Goal: Information Seeking & Learning: Learn about a topic

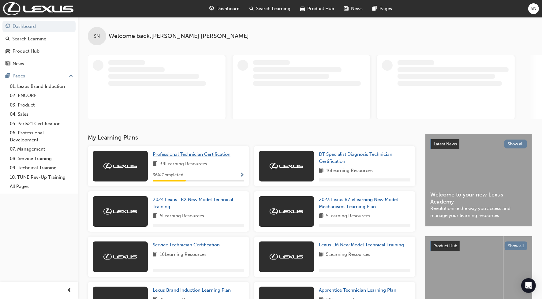
click at [221, 153] on span "Professional Technician Certification" at bounding box center [192, 155] width 78 height 6
click at [161, 156] on span "Professional Technician Certification" at bounding box center [192, 155] width 78 height 6
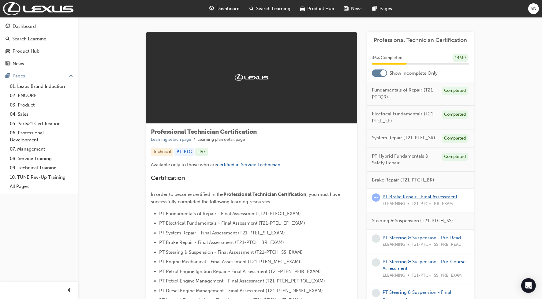
click at [411, 198] on link "PT Brake Repair - Final Assessment" at bounding box center [420, 197] width 75 height 6
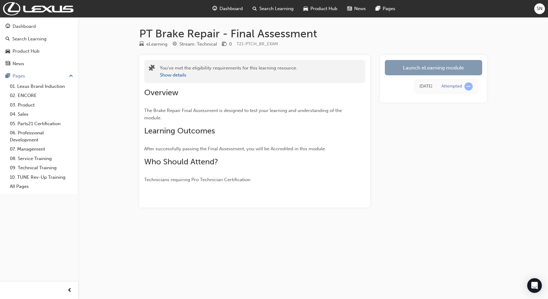
click at [405, 74] on link "Launch eLearning module" at bounding box center [433, 67] width 97 height 15
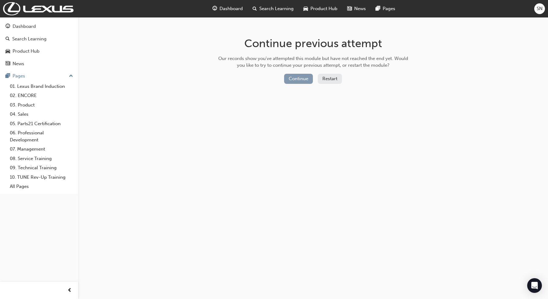
click at [300, 80] on button "Continue" at bounding box center [298, 79] width 29 height 10
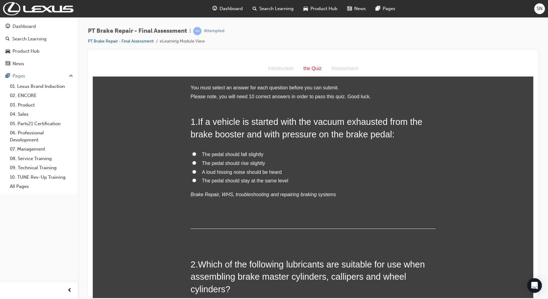
click at [246, 154] on span "The pedal should fall slightly" at bounding box center [233, 154] width 62 height 5
click at [196, 154] on input "The pedal should fall slightly" at bounding box center [194, 154] width 4 height 4
radio input "true"
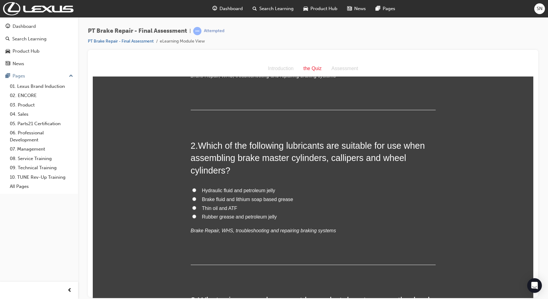
scroll to position [153, 0]
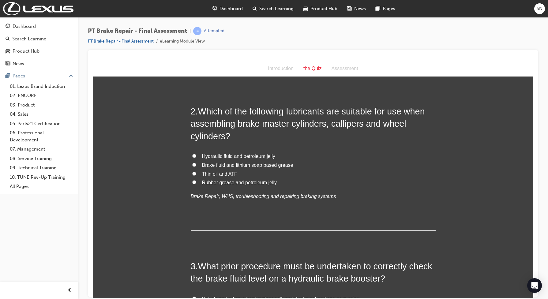
click at [232, 181] on span "Rubber grease and petroleum jelly" at bounding box center [239, 182] width 75 height 5
click at [196, 181] on input "Rubber grease and petroleum jelly" at bounding box center [194, 182] width 4 height 4
radio input "true"
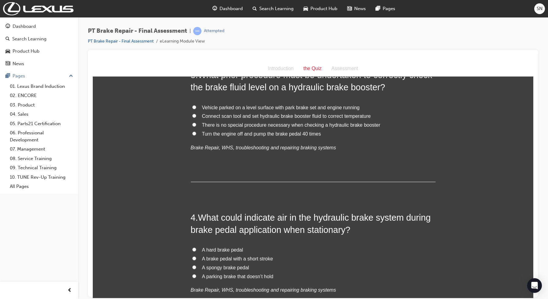
scroll to position [306, 0]
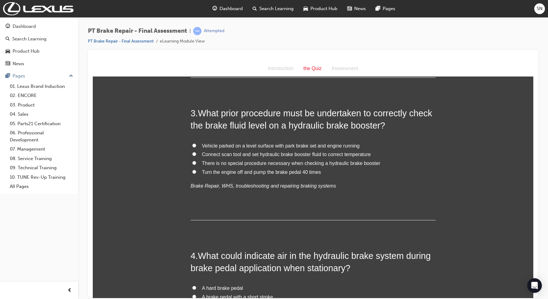
click at [238, 173] on span "Turn the engine off and pump the brake pedal 40 times" at bounding box center [261, 171] width 119 height 5
click at [196, 173] on input "Turn the engine off and pump the brake pedal 40 times" at bounding box center [194, 172] width 4 height 4
radio input "true"
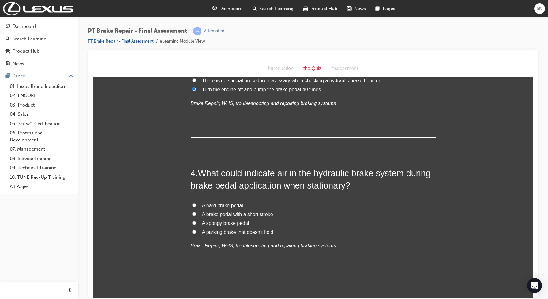
scroll to position [459, 0]
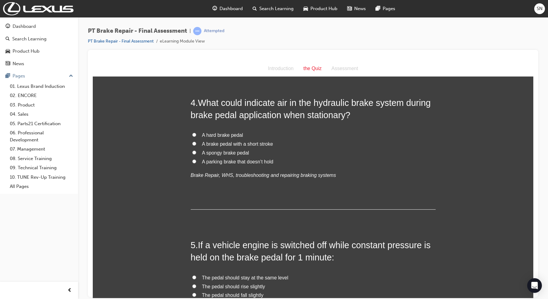
click at [230, 153] on span "A spongy brake pedal" at bounding box center [225, 152] width 47 height 5
click at [196, 153] on input "A spongy brake pedal" at bounding box center [194, 152] width 4 height 4
radio input "true"
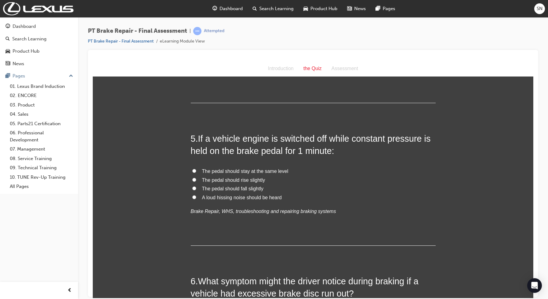
scroll to position [574, 0]
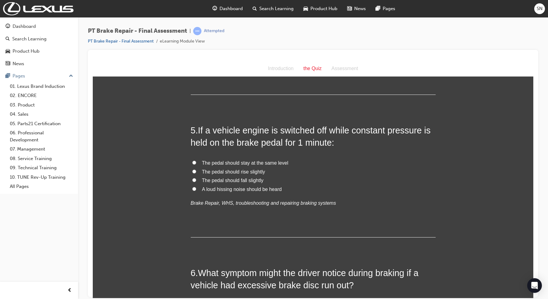
click at [227, 162] on span "The pedal should stay at the same level" at bounding box center [245, 162] width 86 height 5
click at [196, 162] on input "The pedal should stay at the same level" at bounding box center [194, 163] width 4 height 4
radio input "true"
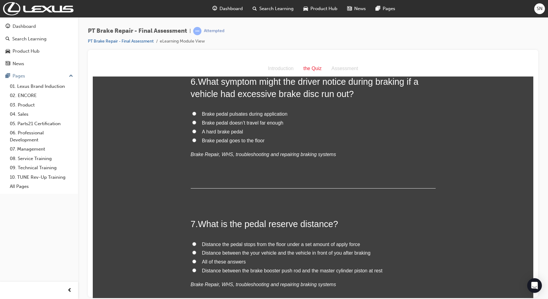
scroll to position [728, 0]
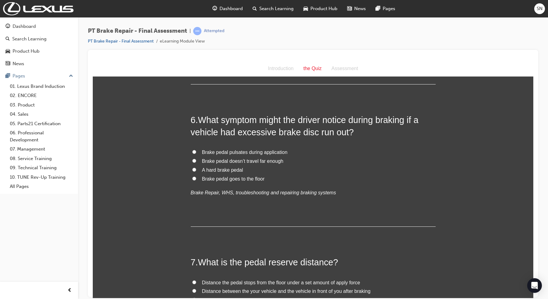
click at [228, 152] on span "Brake pedal pulsates during application" at bounding box center [244, 151] width 85 height 5
click at [196, 152] on input "Brake pedal pulsates during application" at bounding box center [194, 152] width 4 height 4
radio input "true"
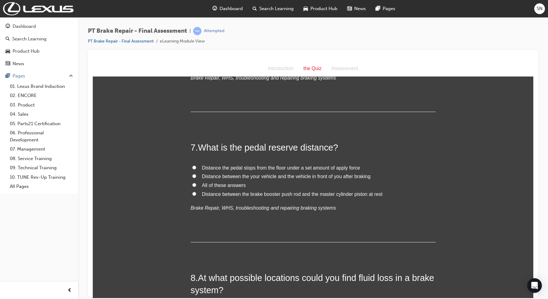
scroll to position [881, 0]
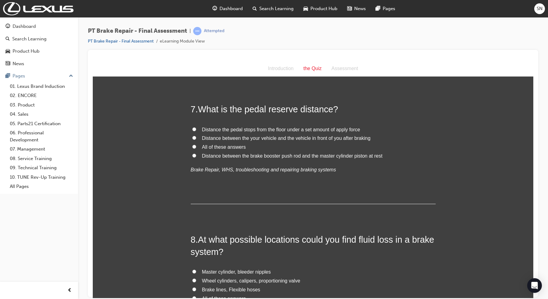
click at [256, 128] on span "Distance the pedal stops from the floor under a set amount of apply force" at bounding box center [281, 129] width 158 height 5
click at [196, 128] on input "Distance the pedal stops from the floor under a set amount of apply force" at bounding box center [194, 129] width 4 height 4
radio input "true"
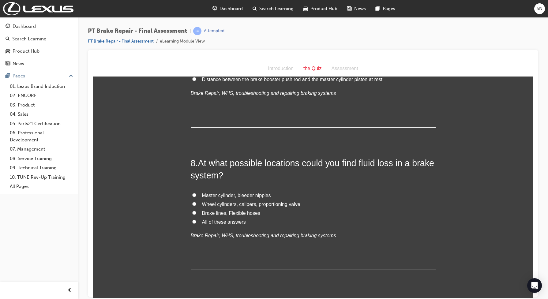
scroll to position [996, 0]
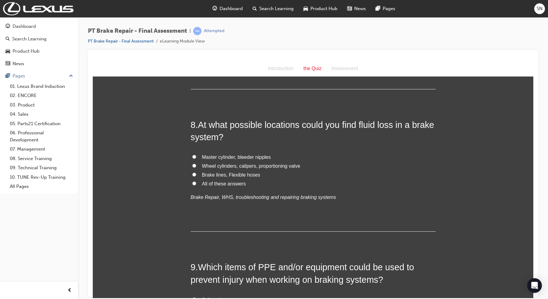
click at [234, 180] on label "All of these answers" at bounding box center [313, 184] width 245 height 9
click at [196, 181] on input "All of these answers" at bounding box center [194, 183] width 4 height 4
radio input "true"
click at [234, 182] on span "All of these answers" at bounding box center [224, 183] width 44 height 5
click at [196, 182] on input "All of these answers" at bounding box center [194, 183] width 4 height 4
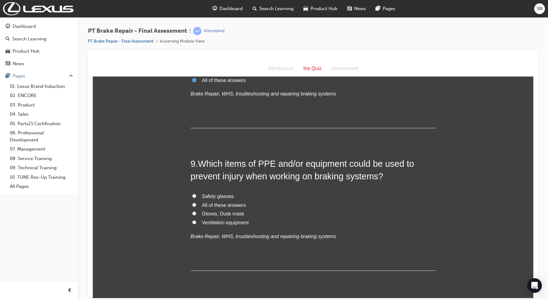
scroll to position [1110, 0]
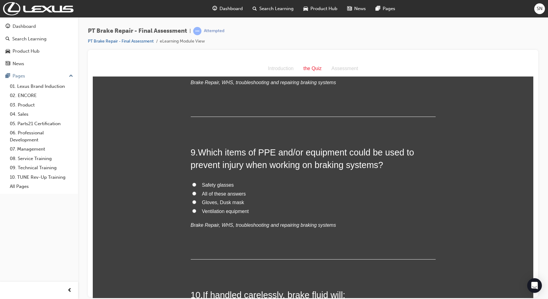
click at [215, 185] on span "Safety glasses" at bounding box center [218, 184] width 32 height 5
click at [196, 185] on input "Safety glasses" at bounding box center [194, 185] width 4 height 4
radio input "true"
click at [215, 193] on span "All of these answers" at bounding box center [224, 193] width 44 height 5
click at [196, 193] on input "All of these answers" at bounding box center [194, 193] width 4 height 4
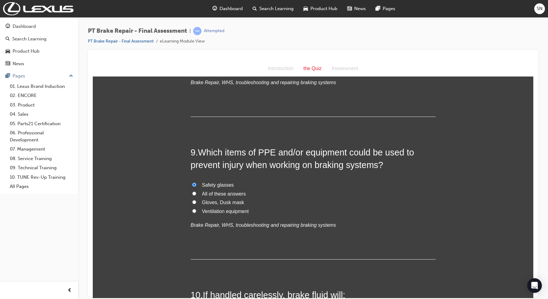
radio input "true"
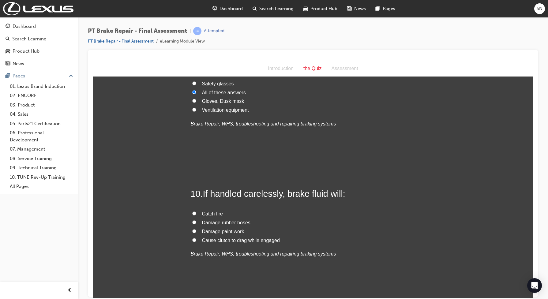
scroll to position [1264, 0]
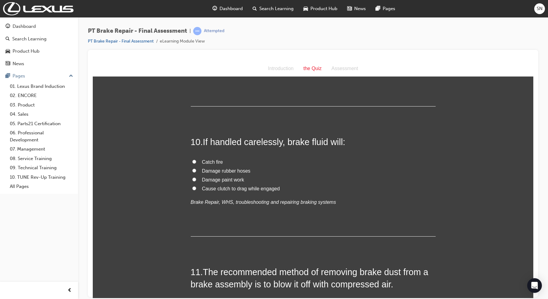
click at [218, 179] on span "Damage paint work" at bounding box center [223, 179] width 42 height 5
click at [196, 179] on input "Damage paint work" at bounding box center [194, 179] width 4 height 4
radio input "true"
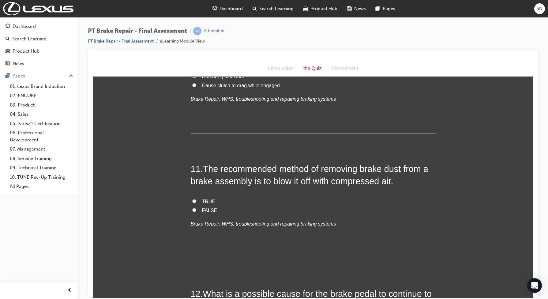
scroll to position [1417, 0]
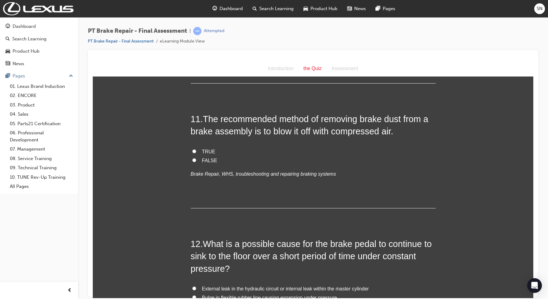
click at [204, 159] on span "FALSE" at bounding box center [209, 160] width 15 height 5
click at [196, 159] on input "FALSE" at bounding box center [194, 160] width 4 height 4
radio input "true"
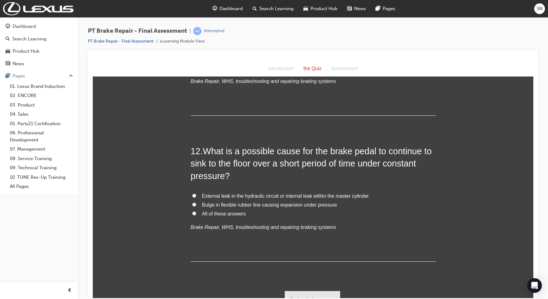
scroll to position [1520, 0]
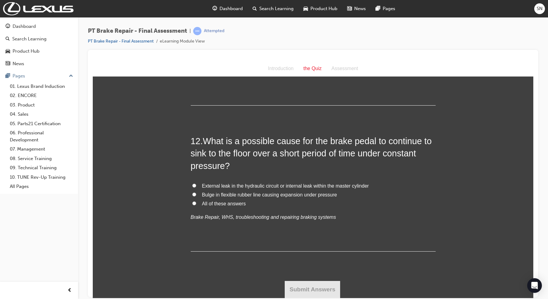
click at [203, 205] on span "All of these answers" at bounding box center [224, 203] width 44 height 5
click at [196, 205] on input "All of these answers" at bounding box center [194, 203] width 4 height 4
radio input "true"
click at [326, 288] on button "Submit Answers" at bounding box center [313, 289] width 56 height 17
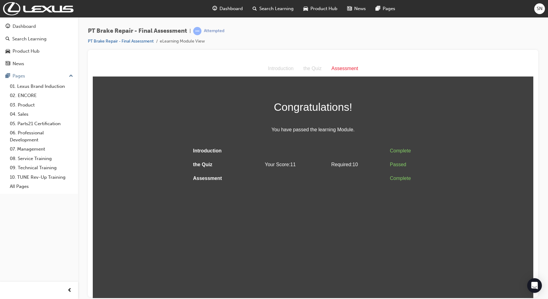
scroll to position [0, 0]
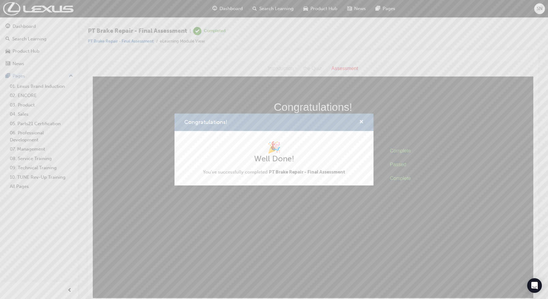
click at [361, 120] on span "cross-icon" at bounding box center [361, 123] width 5 height 6
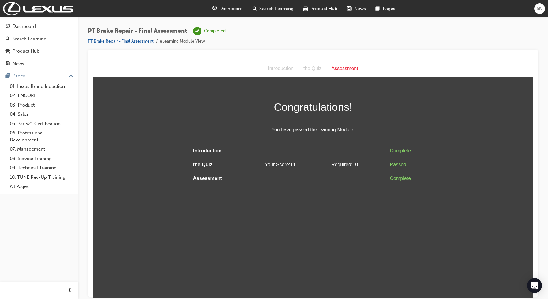
click at [125, 41] on link "PT Brake Repair - Final Assessment" at bounding box center [121, 41] width 66 height 5
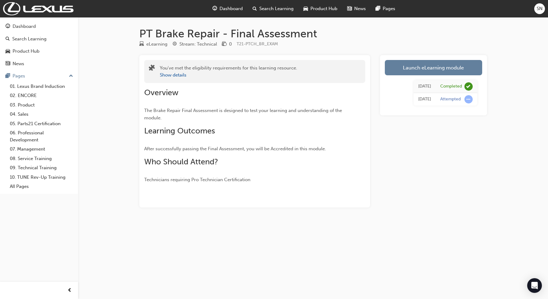
click at [235, 5] on span "Dashboard" at bounding box center [231, 8] width 23 height 7
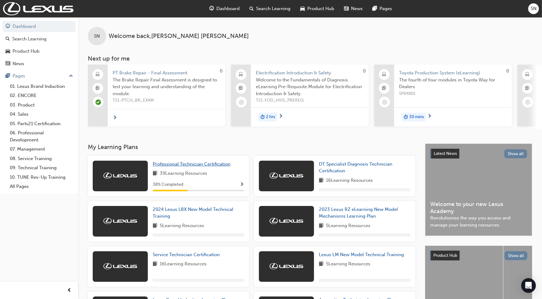
click at [213, 165] on span "Professional Technician Certification" at bounding box center [192, 164] width 78 height 6
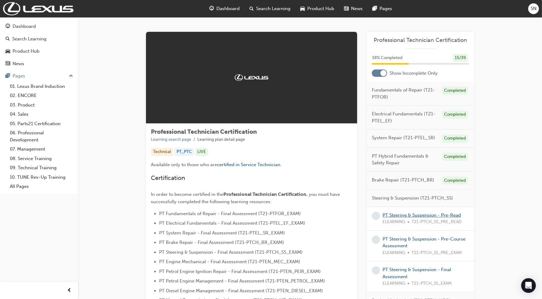
click at [414, 218] on link "PT Steering & Suspension - Pre-Read" at bounding box center [422, 216] width 78 height 6
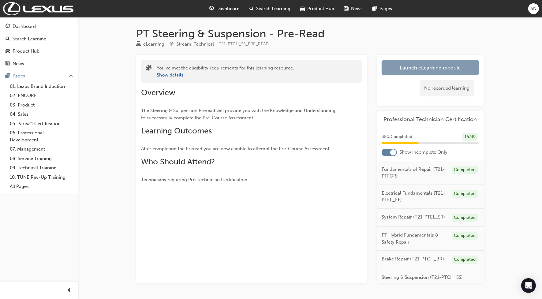
click at [396, 72] on link "Launch eLearning module" at bounding box center [430, 67] width 97 height 15
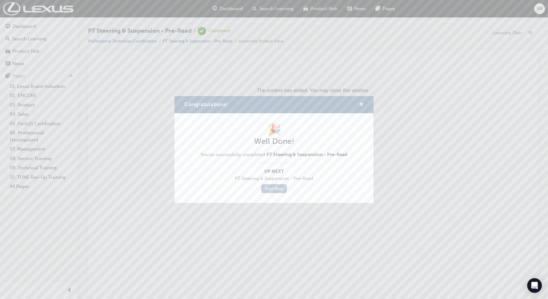
click at [274, 191] on link "Start Now" at bounding box center [274, 188] width 26 height 9
click at [362, 104] on span "cross-icon" at bounding box center [361, 105] width 5 height 6
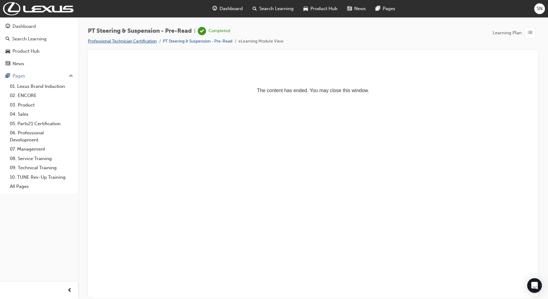
click at [143, 40] on link "Professional Technician Certification" at bounding box center [122, 41] width 69 height 5
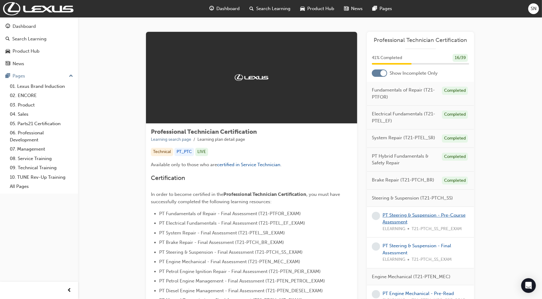
click at [407, 221] on link "PT Steering & Suspension - Pre-Course Assessment" at bounding box center [424, 219] width 83 height 13
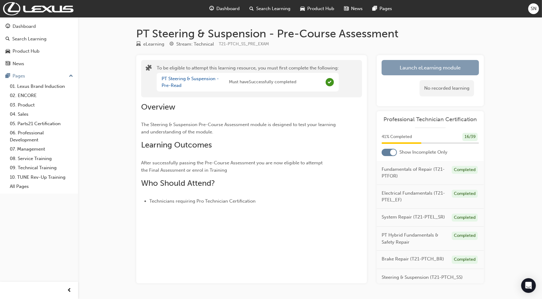
click at [409, 71] on button "Launch eLearning module" at bounding box center [430, 67] width 97 height 15
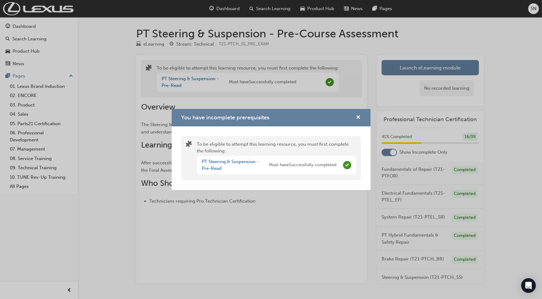
click at [356, 117] on div "You have incomplete prerequisites" at bounding box center [356, 118] width 9 height 8
click at [217, 163] on link "PT Steering & Suspension - Pre-Read" at bounding box center [230, 165] width 57 height 13
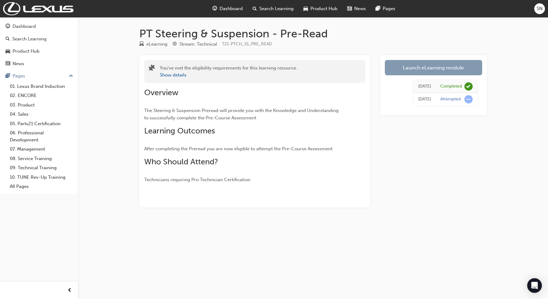
click at [414, 67] on link "Launch eLearning module" at bounding box center [433, 67] width 97 height 15
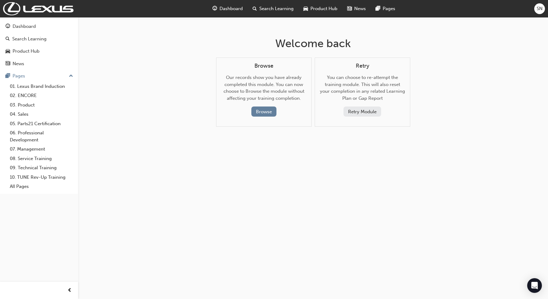
click at [362, 115] on button "Retry Module" at bounding box center [363, 112] width 38 height 10
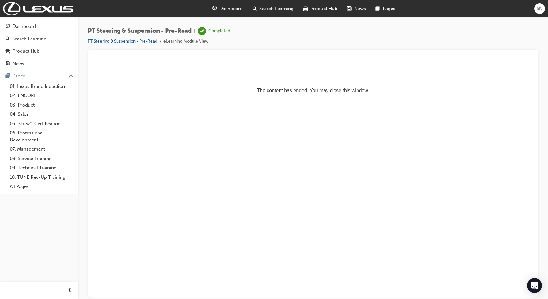
click at [139, 40] on link "PT Steering & Suspension - Pre-Read" at bounding box center [123, 41] width 70 height 5
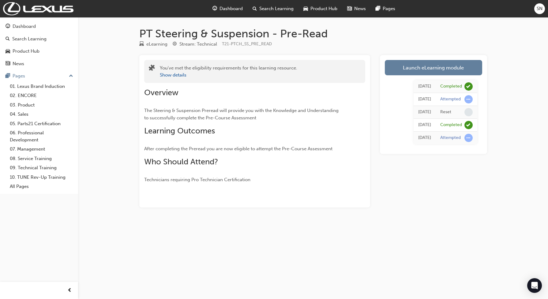
click at [217, 10] on span "guage-icon" at bounding box center [215, 9] width 5 height 8
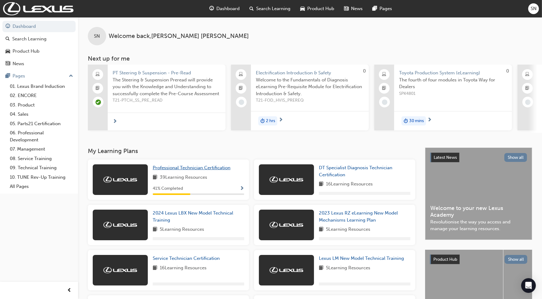
click at [179, 171] on span "Professional Technician Certification" at bounding box center [192, 168] width 78 height 6
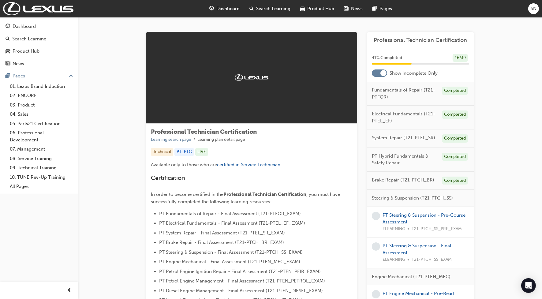
click at [400, 224] on link "PT Steering & Suspension - Pre-Course Assessment" at bounding box center [424, 219] width 83 height 13
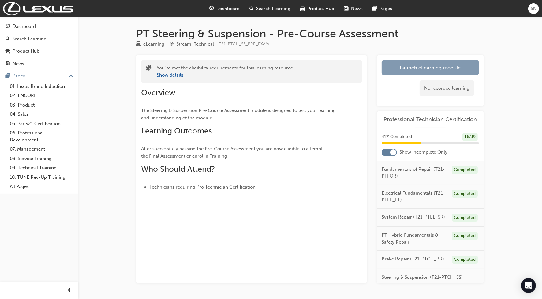
click at [467, 65] on link "Launch eLearning module" at bounding box center [430, 67] width 97 height 15
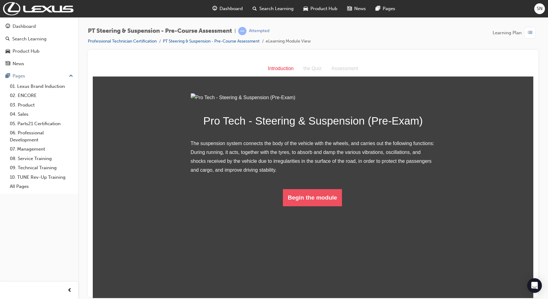
click at [318, 206] on button "Begin the module" at bounding box center [312, 197] width 59 height 17
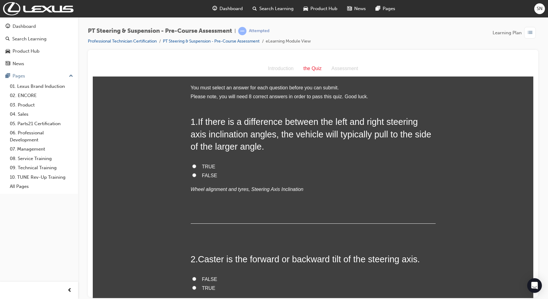
click at [192, 177] on input "FALSE" at bounding box center [194, 175] width 4 height 4
radio input "true"
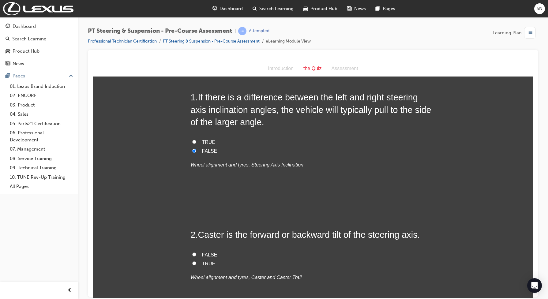
scroll to position [38, 0]
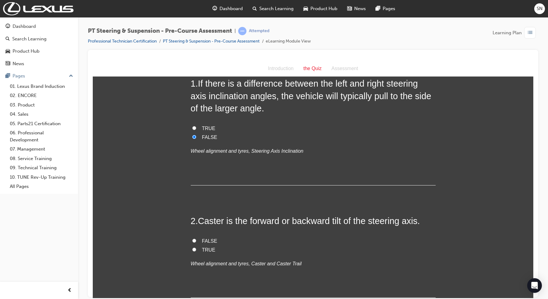
click at [192, 248] on input "TRUE" at bounding box center [194, 250] width 4 height 4
radio input "true"
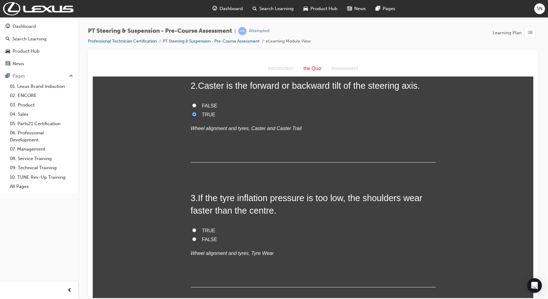
scroll to position [191, 0]
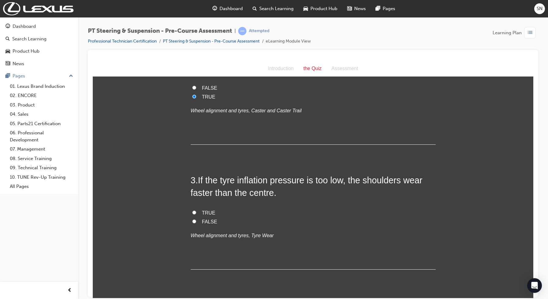
click at [195, 211] on label "TRUE" at bounding box center [313, 213] width 245 height 9
click at [195, 211] on input "TRUE" at bounding box center [194, 212] width 4 height 4
radio input "true"
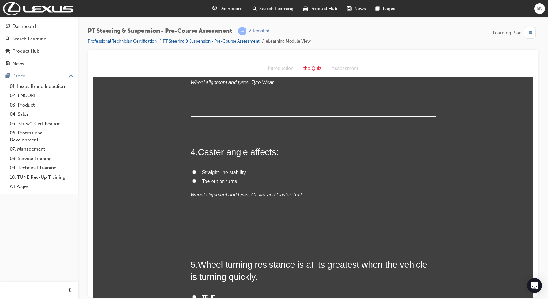
scroll to position [383, 0]
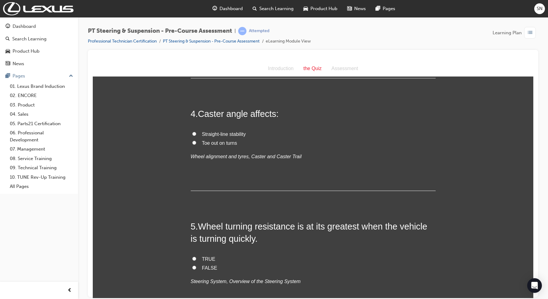
click at [202, 136] on span "Straight-line stability" at bounding box center [224, 133] width 44 height 5
click at [196, 136] on input "Straight-line stability" at bounding box center [194, 134] width 4 height 4
radio input "true"
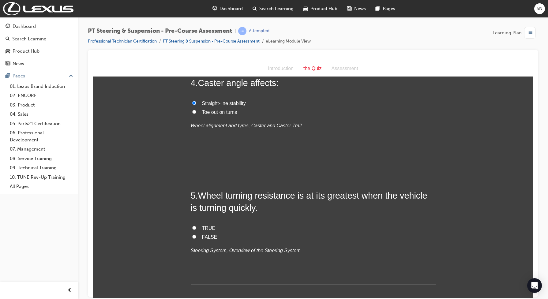
scroll to position [459, 0]
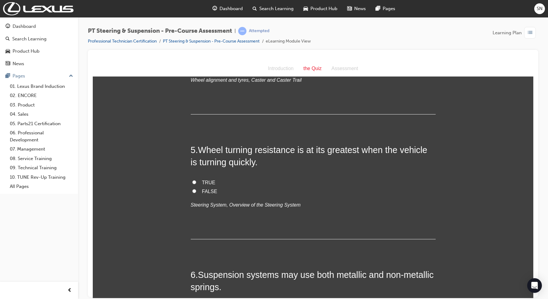
click at [202, 192] on span "FALSE" at bounding box center [209, 191] width 15 height 5
click at [196, 192] on input "FALSE" at bounding box center [194, 191] width 4 height 4
radio input "true"
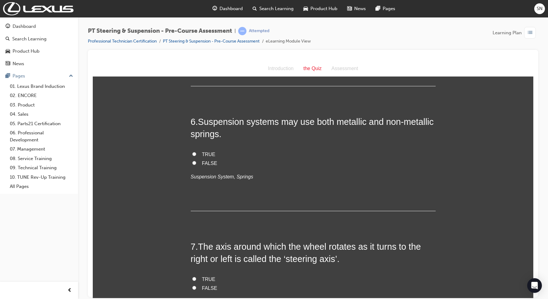
scroll to position [651, 0]
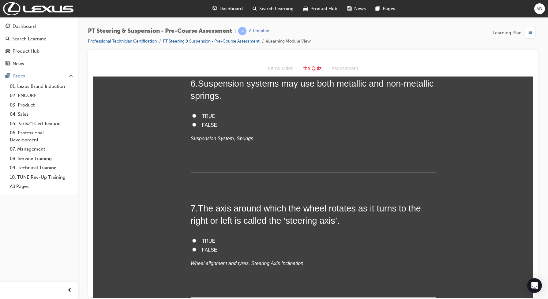
click at [202, 113] on span "TRUE" at bounding box center [208, 115] width 13 height 5
click at [196, 114] on input "TRUE" at bounding box center [194, 116] width 4 height 4
radio input "true"
click at [202, 243] on span "TRUE" at bounding box center [208, 240] width 13 height 5
click at [196, 243] on input "TRUE" at bounding box center [194, 241] width 4 height 4
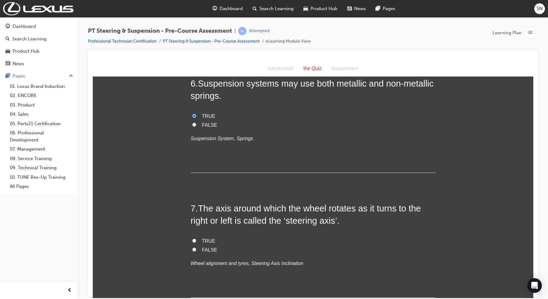
radio input "true"
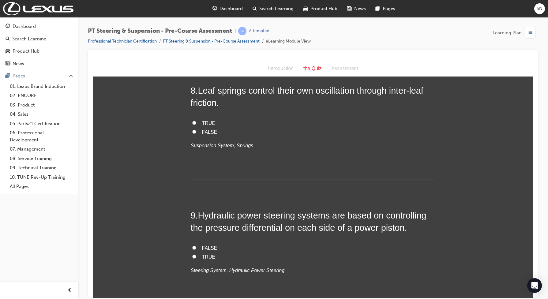
scroll to position [881, 0]
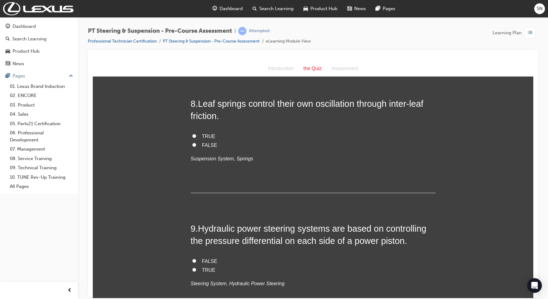
click at [195, 133] on label "TRUE" at bounding box center [313, 136] width 245 height 9
click at [195, 134] on input "TRUE" at bounding box center [194, 136] width 4 height 4
radio input "true"
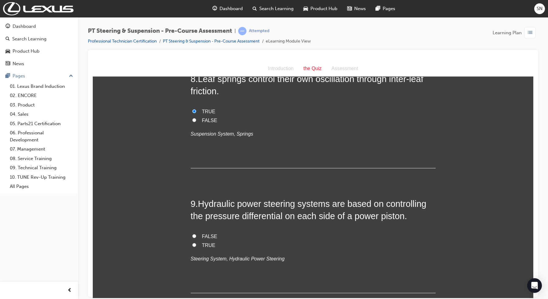
scroll to position [919, 0]
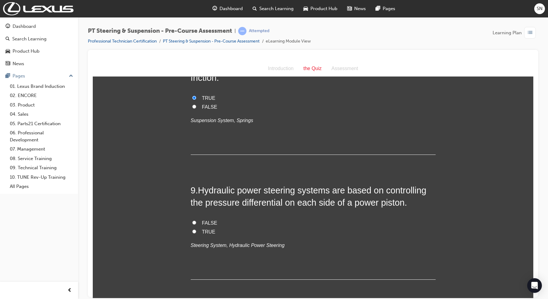
click at [203, 229] on span "TRUE" at bounding box center [208, 231] width 13 height 5
click at [196, 229] on input "TRUE" at bounding box center [194, 231] width 4 height 4
radio input "true"
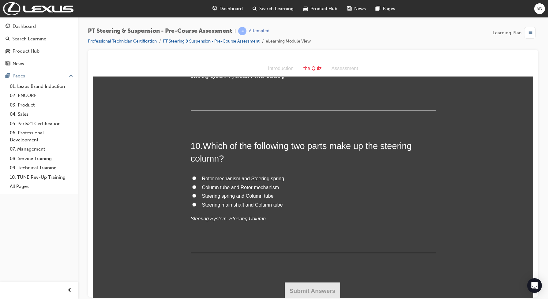
scroll to position [1090, 0]
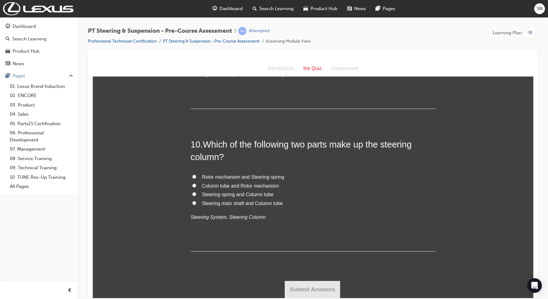
click at [220, 202] on span "Steering main shaft and Column tube" at bounding box center [242, 203] width 81 height 5
click at [196, 202] on input "Steering main shaft and Column tube" at bounding box center [194, 203] width 4 height 4
radio input "true"
click at [297, 288] on button "Submit Answers" at bounding box center [313, 289] width 56 height 17
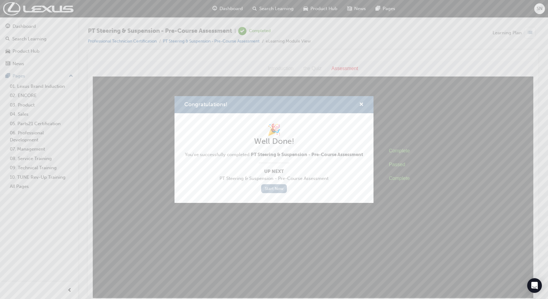
click at [273, 185] on link "Start Now" at bounding box center [274, 188] width 26 height 9
click at [362, 105] on span "cross-icon" at bounding box center [361, 105] width 5 height 6
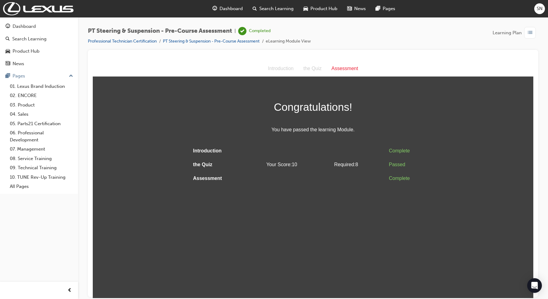
click at [130, 38] on ul "Professional Technician Certification PT Steering & Suspension - Pre-Course Ass…" at bounding box center [199, 41] width 223 height 7
click at [130, 40] on link "Professional Technician Certification" at bounding box center [122, 41] width 69 height 5
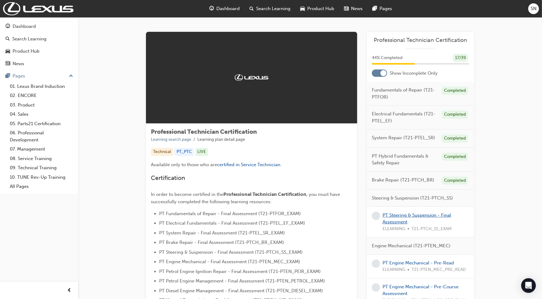
click at [388, 224] on link "PT Steering & Suspension - Final Assessment" at bounding box center [417, 219] width 69 height 13
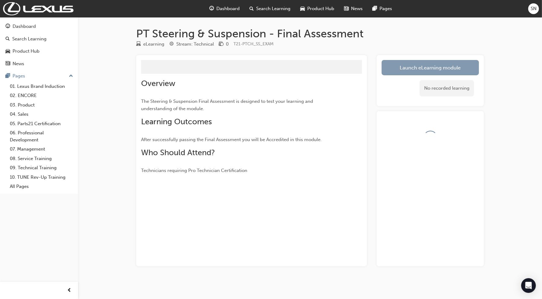
click at [420, 66] on link "Launch eLearning module" at bounding box center [430, 67] width 97 height 15
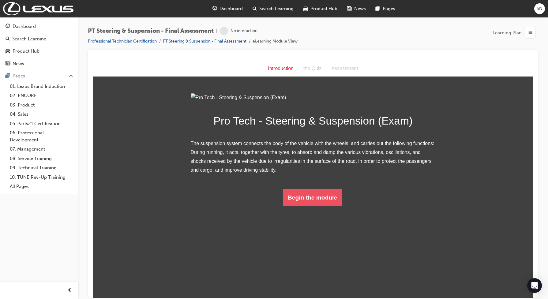
click at [307, 206] on button "Begin the module" at bounding box center [312, 197] width 59 height 17
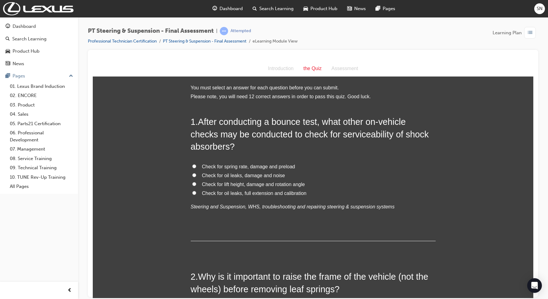
drag, startPoint x: 164, startPoint y: 62, endPoint x: 143, endPoint y: 189, distance: 128.1
click at [296, 165] on label "Check for spring rate, damage and preload" at bounding box center [313, 166] width 245 height 9
click at [196, 165] on input "Check for spring rate, damage and preload" at bounding box center [194, 166] width 4 height 4
radio input "true"
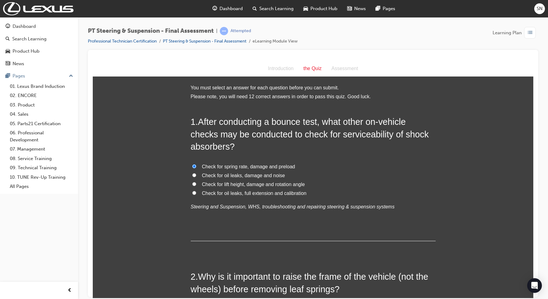
click at [308, 165] on label "Check for spring rate, damage and preload" at bounding box center [313, 166] width 245 height 9
click at [196, 165] on input "Check for spring rate, damage and preload" at bounding box center [194, 166] width 4 height 4
click at [308, 171] on label "Check for oil leaks, damage and noise" at bounding box center [313, 175] width 245 height 9
click at [196, 173] on input "Check for oil leaks, damage and noise" at bounding box center [194, 175] width 4 height 4
radio input "true"
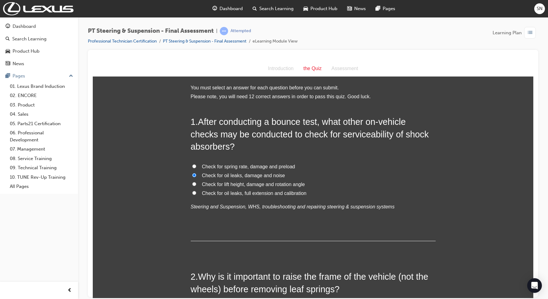
click at [309, 164] on label "Check for spring rate, damage and preload" at bounding box center [313, 166] width 245 height 9
click at [196, 164] on input "Check for spring rate, damage and preload" at bounding box center [194, 166] width 4 height 4
radio input "true"
click at [238, 175] on span "Check for oil leaks, damage and noise" at bounding box center [243, 175] width 83 height 5
click at [196, 175] on input "Check for oil leaks, damage and noise" at bounding box center [194, 175] width 4 height 4
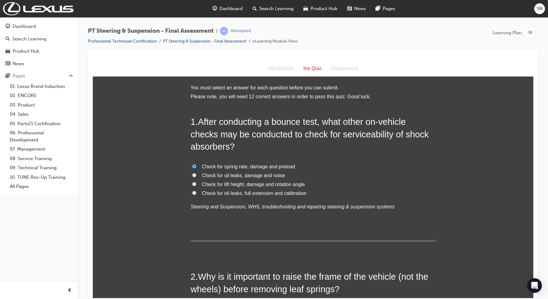
radio input "true"
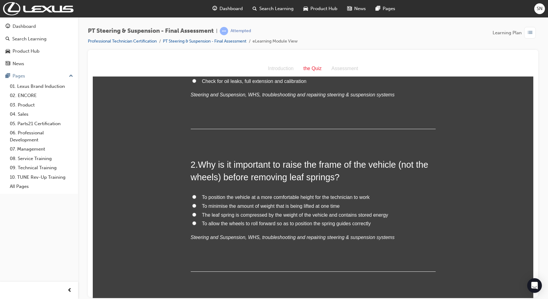
scroll to position [115, 0]
